Goal: Register for event/course

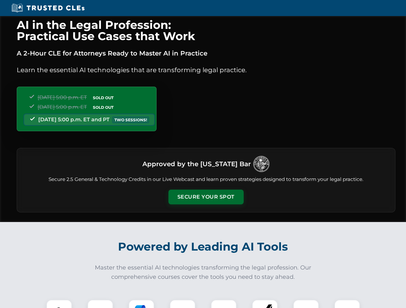
click at [206, 197] on button "Secure Your Spot" at bounding box center [205, 197] width 75 height 15
click at [59, 304] on img at bounding box center [59, 312] width 19 height 19
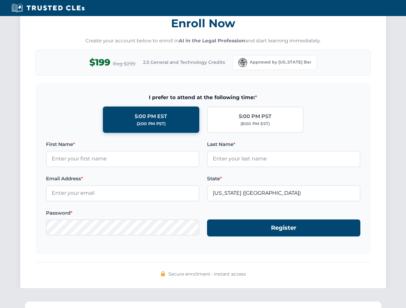
scroll to position [630, 0]
